Goal: Information Seeking & Learning: Learn about a topic

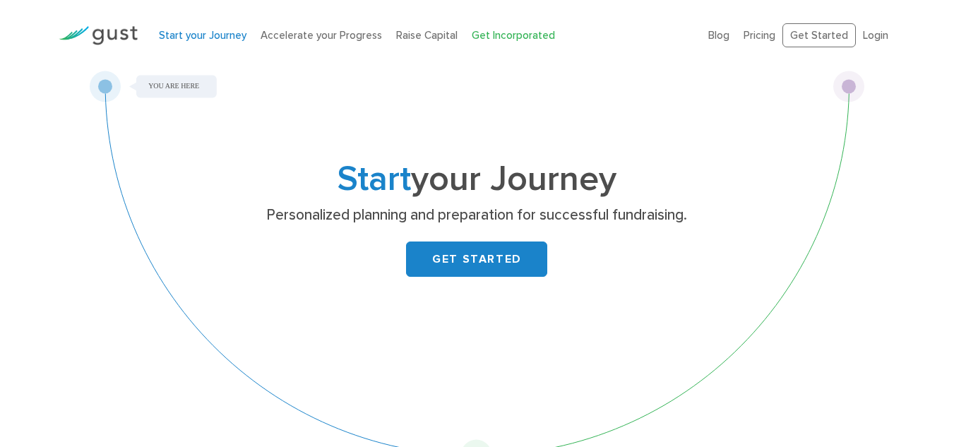
click at [504, 36] on link "Get Incorporated" at bounding box center [513, 35] width 83 height 13
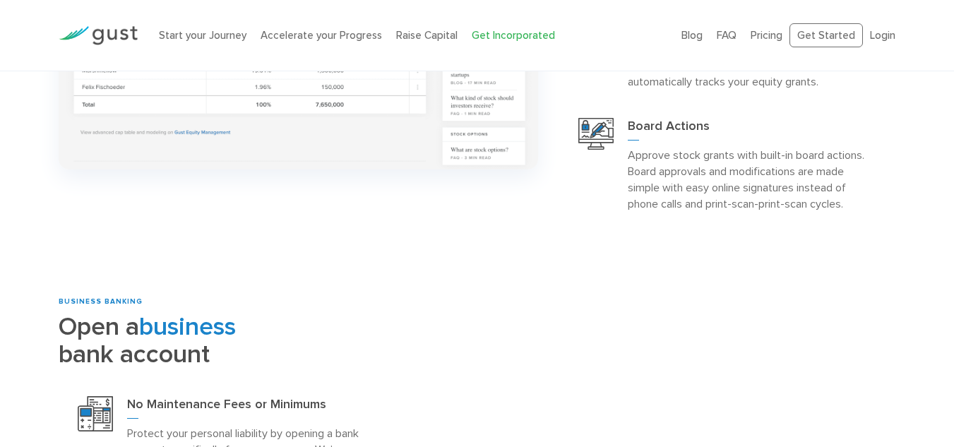
scroll to position [1473, 0]
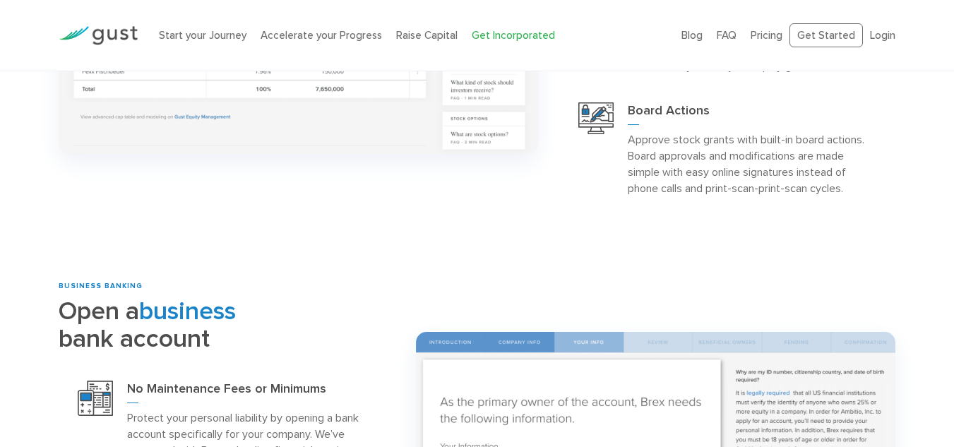
click at [765, 45] on ul "Blog FAQ Pricing Get Started Login Login" at bounding box center [788, 35] width 214 height 25
click at [763, 30] on link "Pricing" at bounding box center [767, 35] width 32 height 13
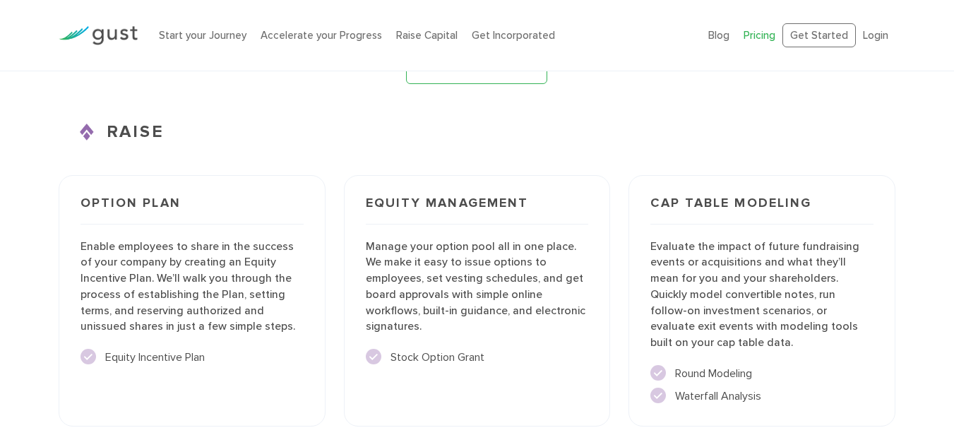
scroll to position [1916, 0]
